Goal: Task Accomplishment & Management: Use online tool/utility

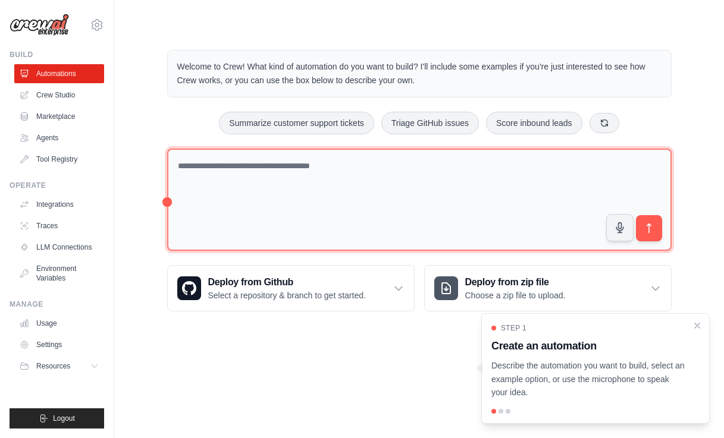
click at [289, 198] on textarea at bounding box center [419, 200] width 505 height 103
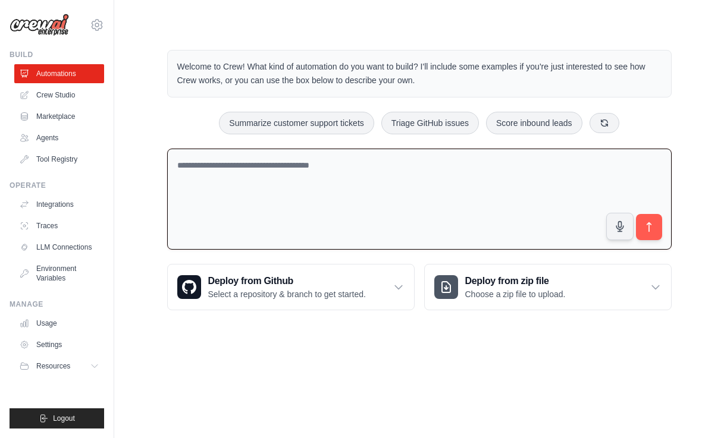
click at [267, 68] on p "Welcome to Crew! What kind of automation do you want to build? I'll include som…" at bounding box center [419, 73] width 484 height 27
click at [314, 83] on p "Welcome to Crew! What kind of automation do you want to build? I'll include som…" at bounding box center [419, 73] width 484 height 27
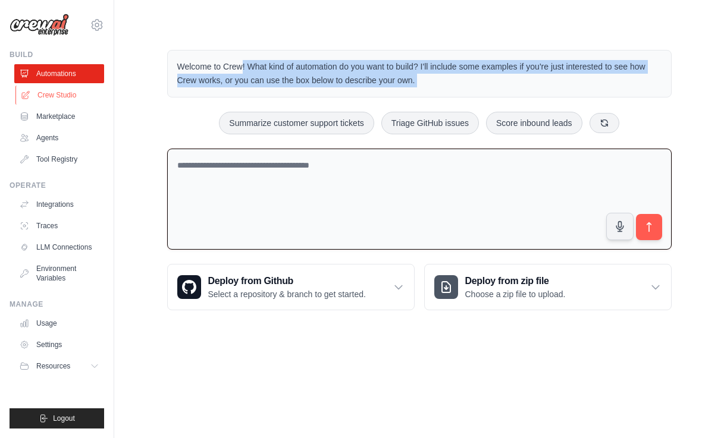
click at [64, 100] on link "Crew Studio" at bounding box center [60, 95] width 90 height 19
click at [55, 124] on link "Marketplace" at bounding box center [60, 116] width 90 height 19
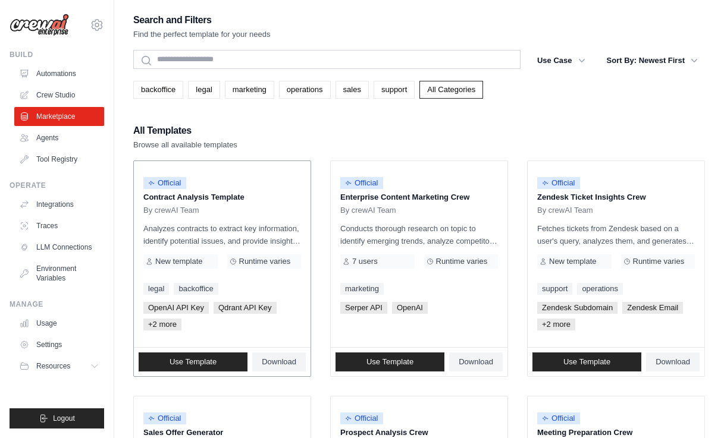
scroll to position [29, 0]
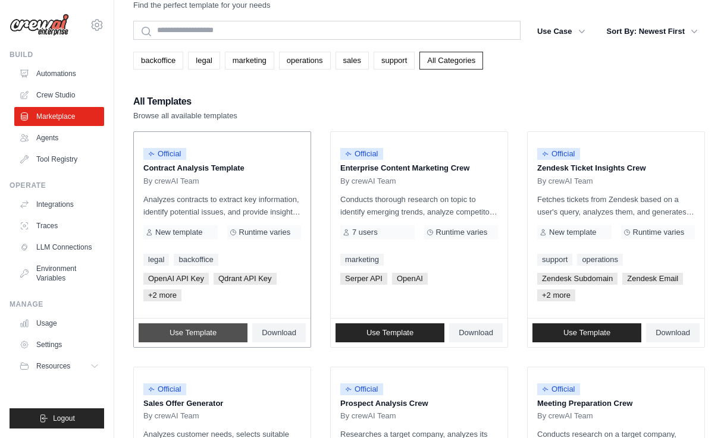
click at [196, 324] on link "Use Template" at bounding box center [193, 333] width 109 height 19
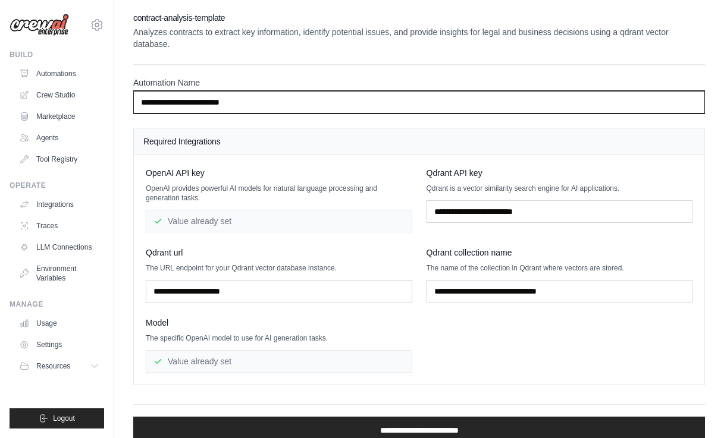
click at [215, 101] on input "**********" at bounding box center [419, 102] width 572 height 23
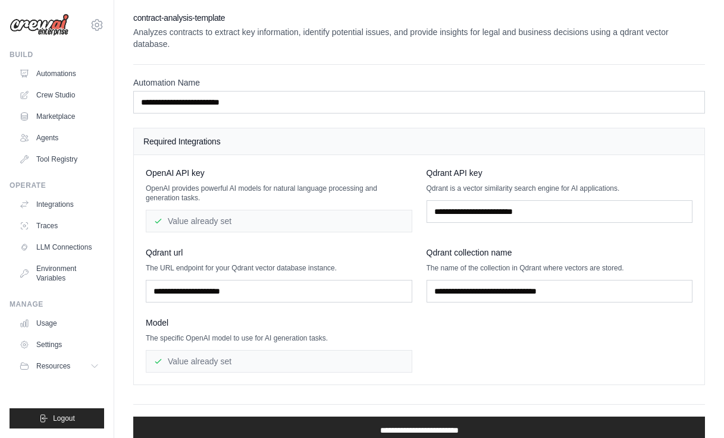
click at [186, 193] on p "OpenAI provides powerful AI models for natural language processing and generati…" at bounding box center [279, 193] width 267 height 19
click at [185, 40] on p "Analyzes contracts to extract key information, identify potential issues, and p…" at bounding box center [419, 38] width 572 height 24
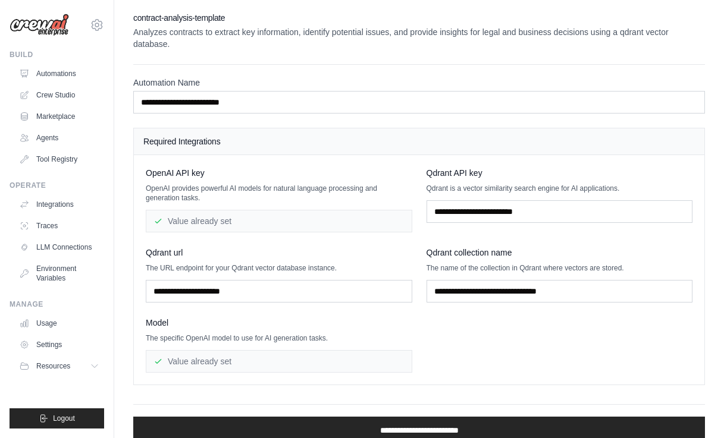
click at [185, 40] on p "Analyzes contracts to extract key information, identify potential issues, and p…" at bounding box center [419, 38] width 572 height 24
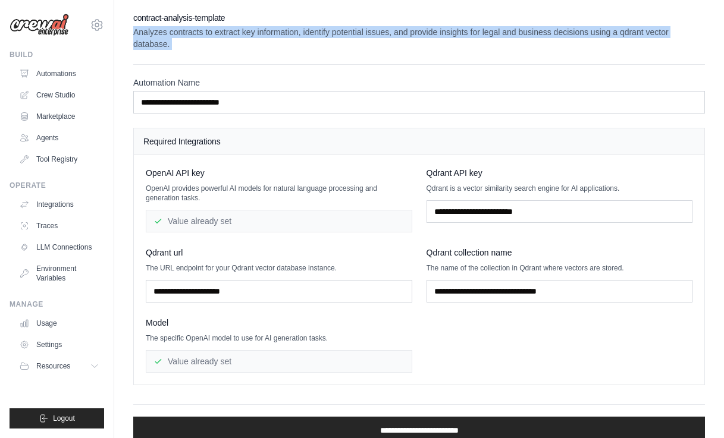
scroll to position [46, 0]
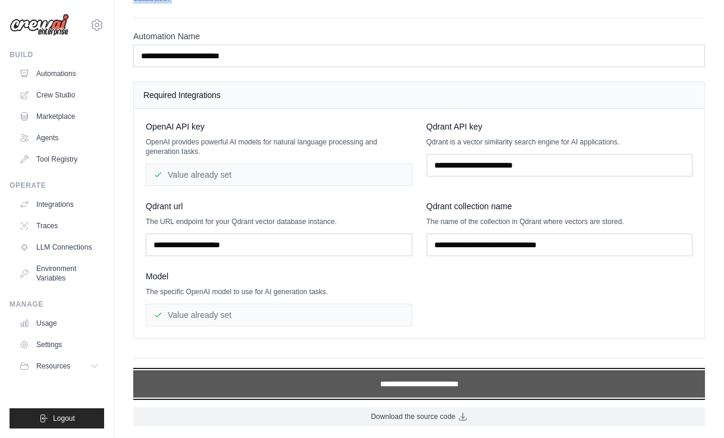
click at [402, 377] on input "**********" at bounding box center [419, 384] width 572 height 27
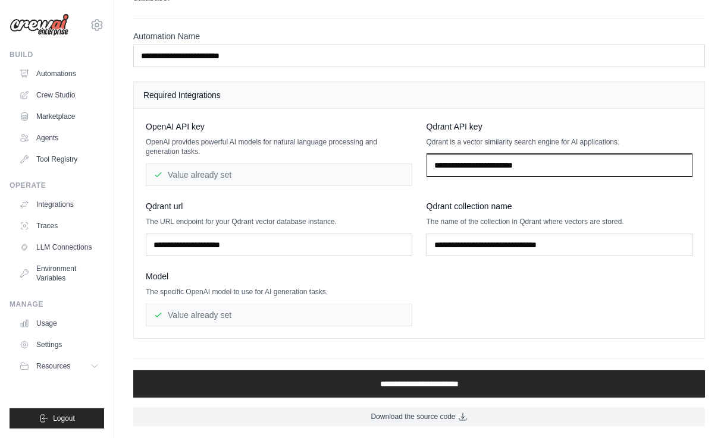
click at [464, 167] on input "text" at bounding box center [560, 165] width 267 height 23
click at [284, 171] on div "Value already set" at bounding box center [279, 175] width 267 height 23
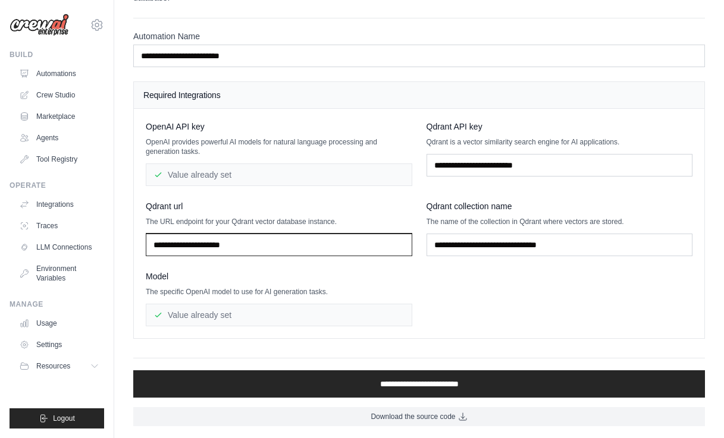
click at [251, 243] on input "text" at bounding box center [279, 245] width 267 height 23
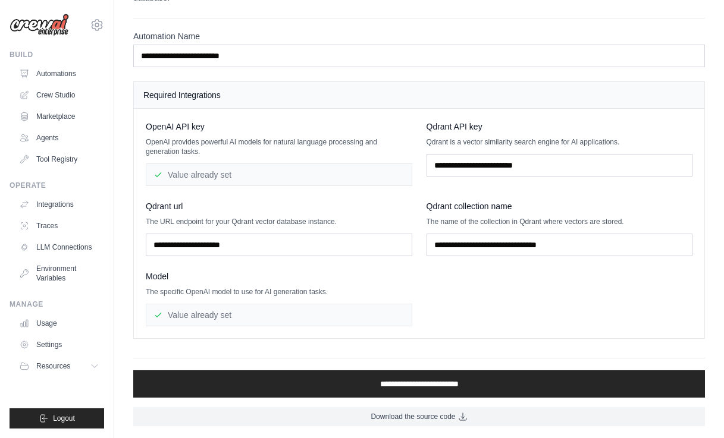
scroll to position [29, 0]
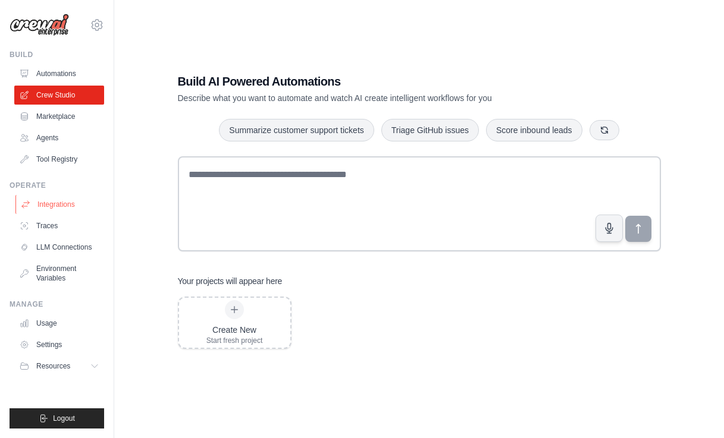
scroll to position [24, 0]
